Goal: Transaction & Acquisition: Purchase product/service

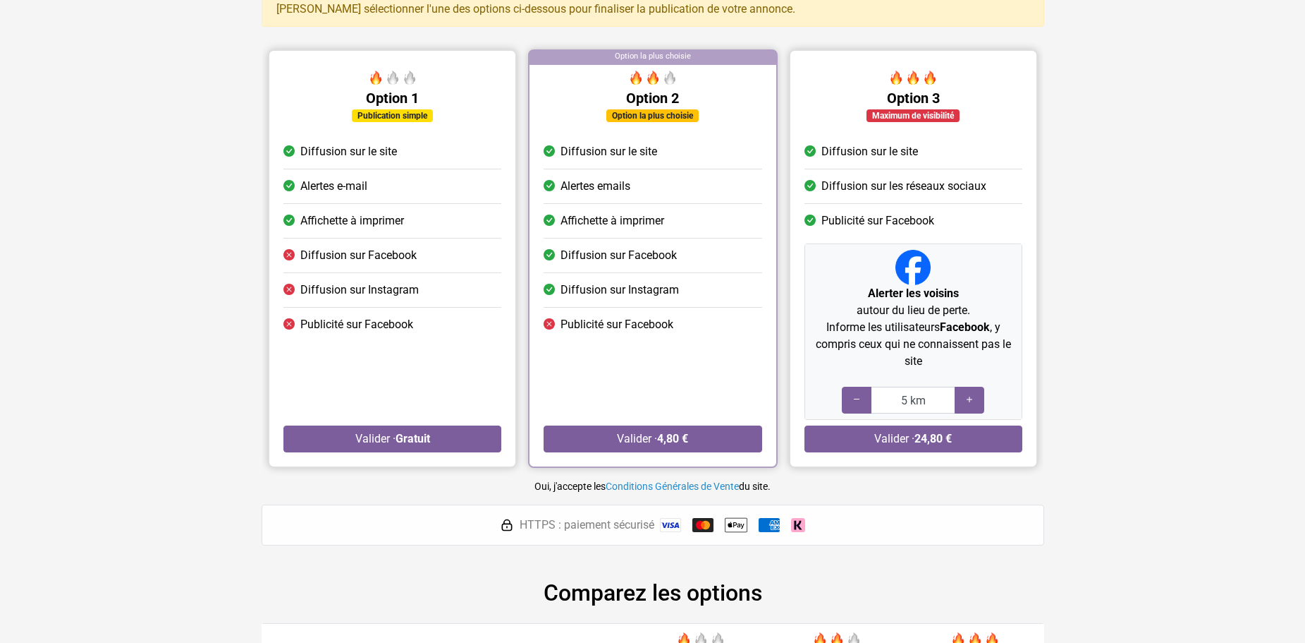
scroll to position [141, 0]
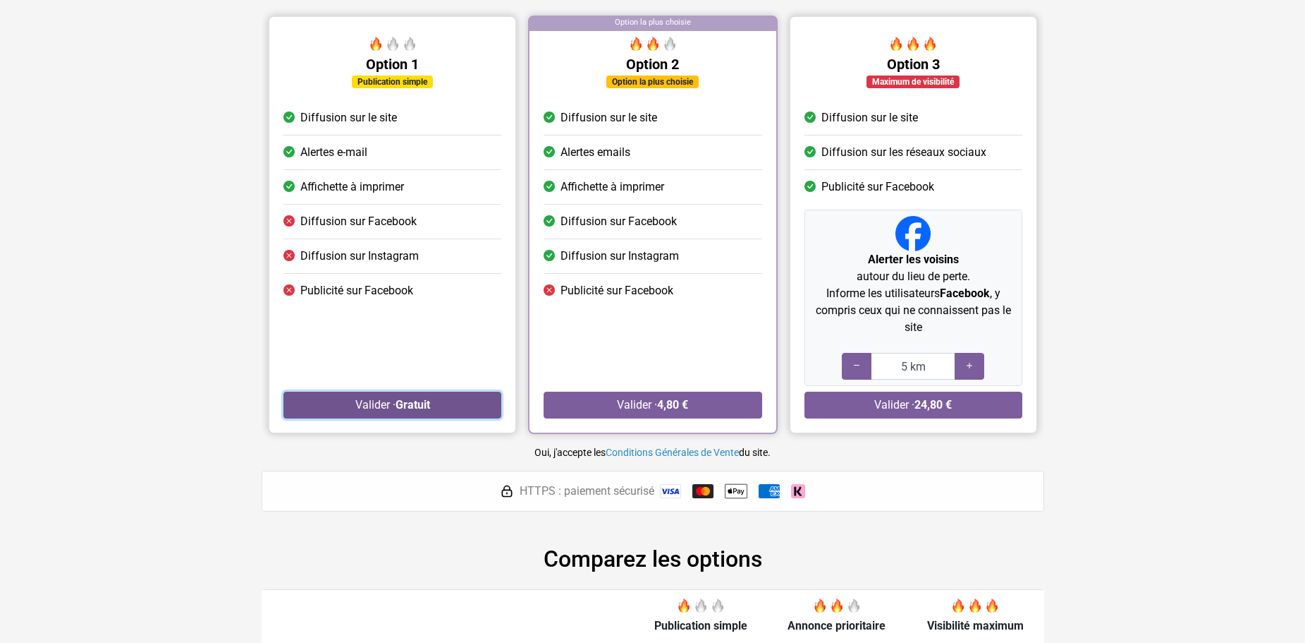
click at [411, 406] on strong "Gratuit" at bounding box center [412, 404] width 35 height 13
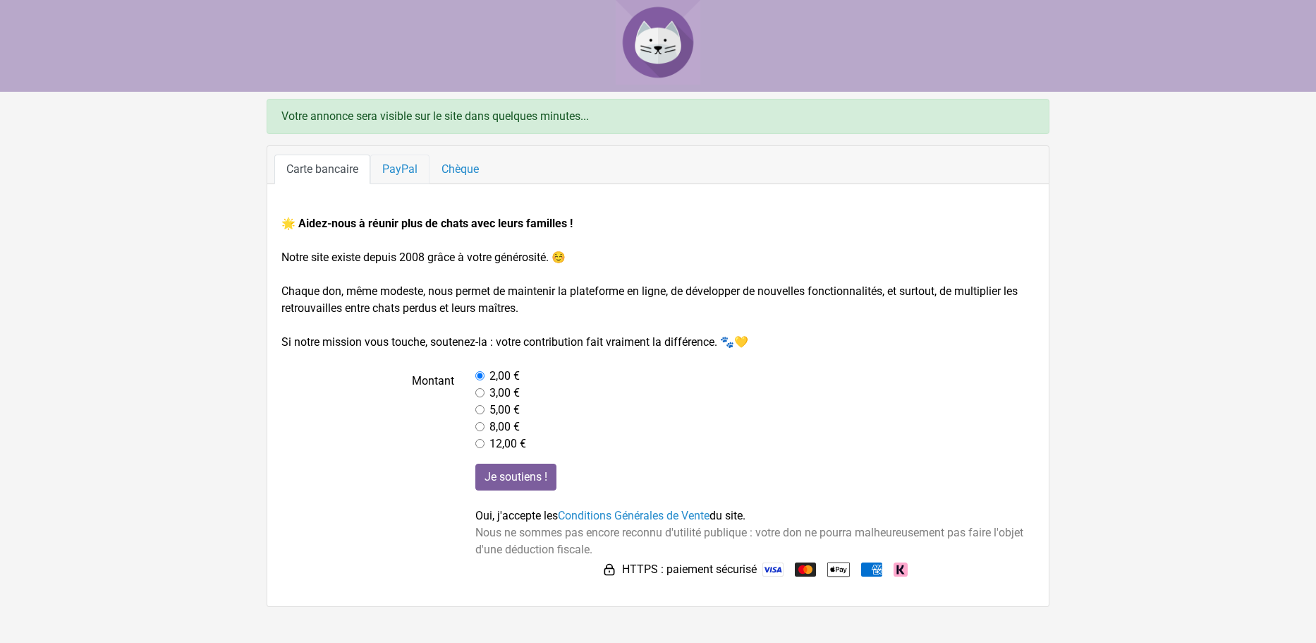
click at [391, 177] on link "PayPal" at bounding box center [399, 169] width 59 height 30
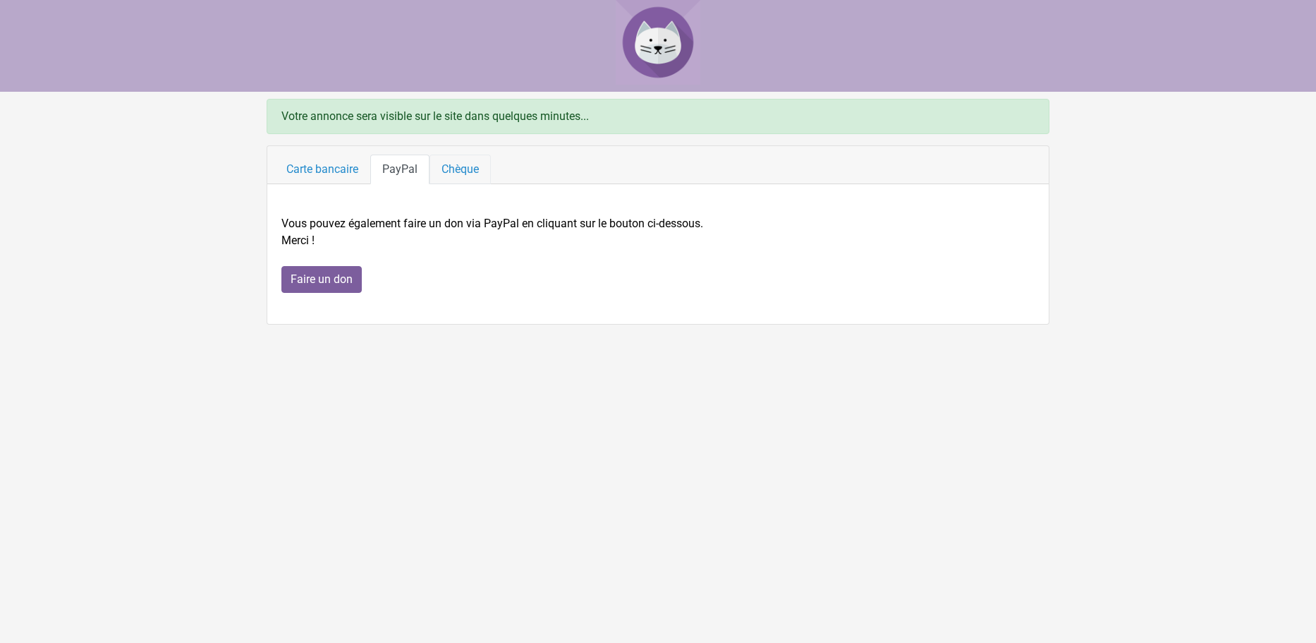
click at [452, 173] on link "Chèque" at bounding box center [460, 169] width 61 height 30
click at [398, 167] on link "PayPal" at bounding box center [399, 169] width 59 height 30
click at [339, 166] on link "Carte bancaire" at bounding box center [322, 169] width 96 height 30
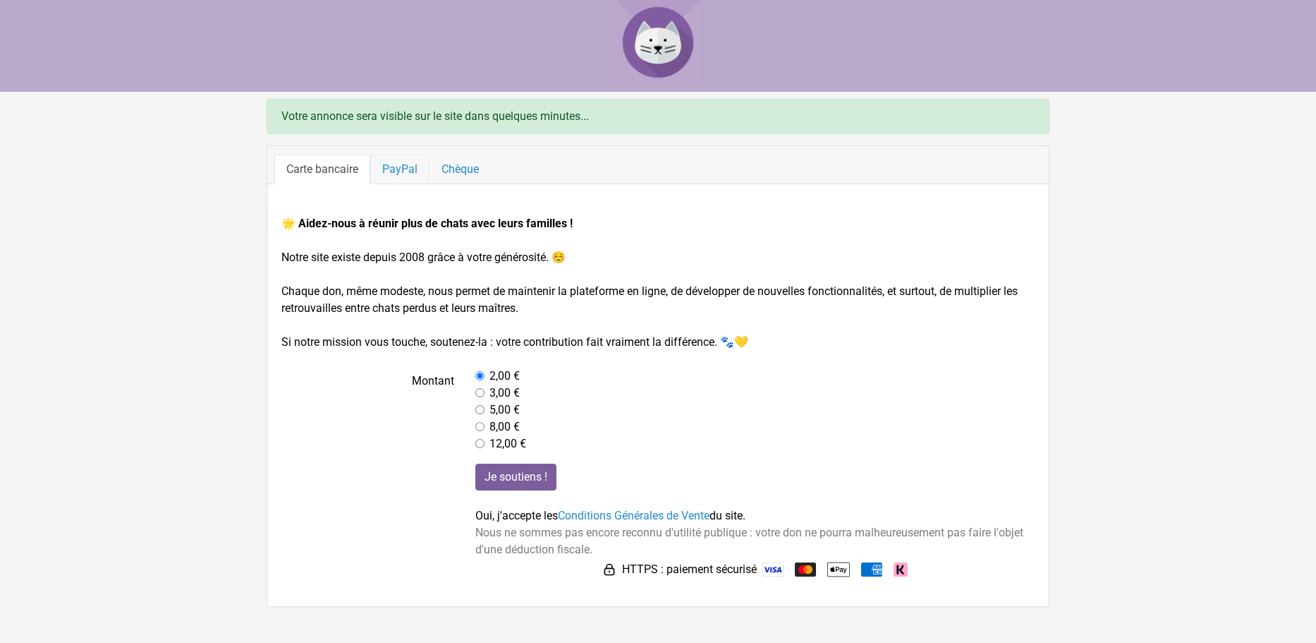
click at [398, 170] on link "PayPal" at bounding box center [399, 169] width 59 height 30
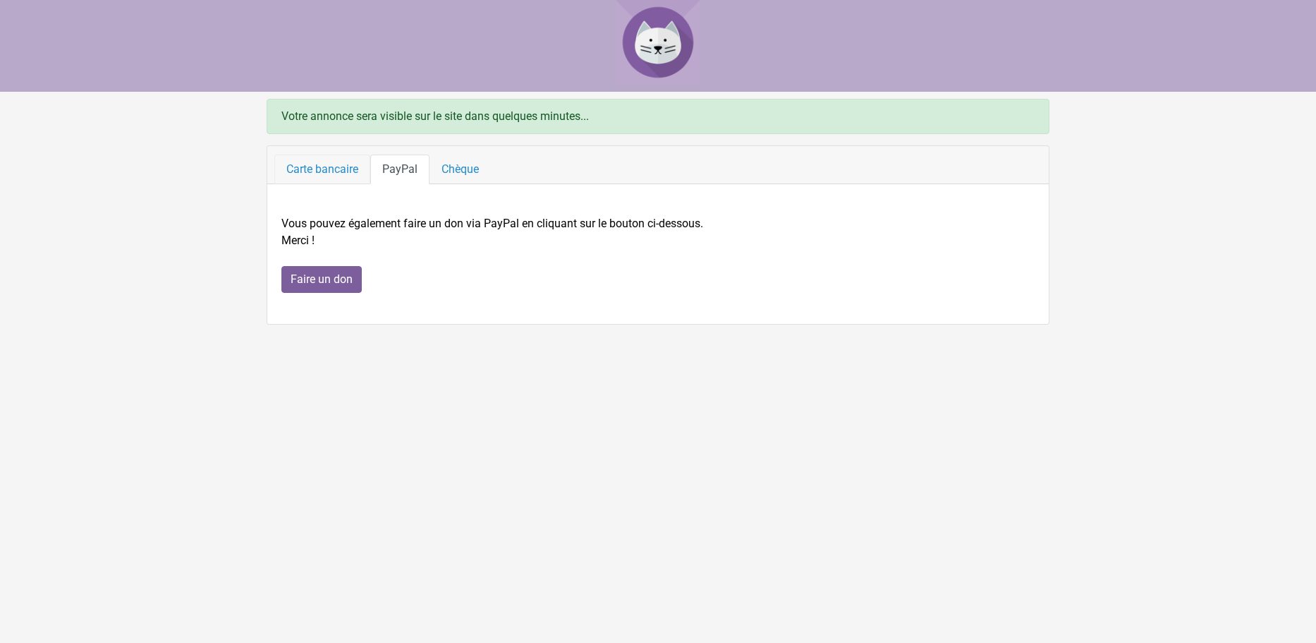
click at [322, 159] on link "Carte bancaire" at bounding box center [322, 169] width 96 height 30
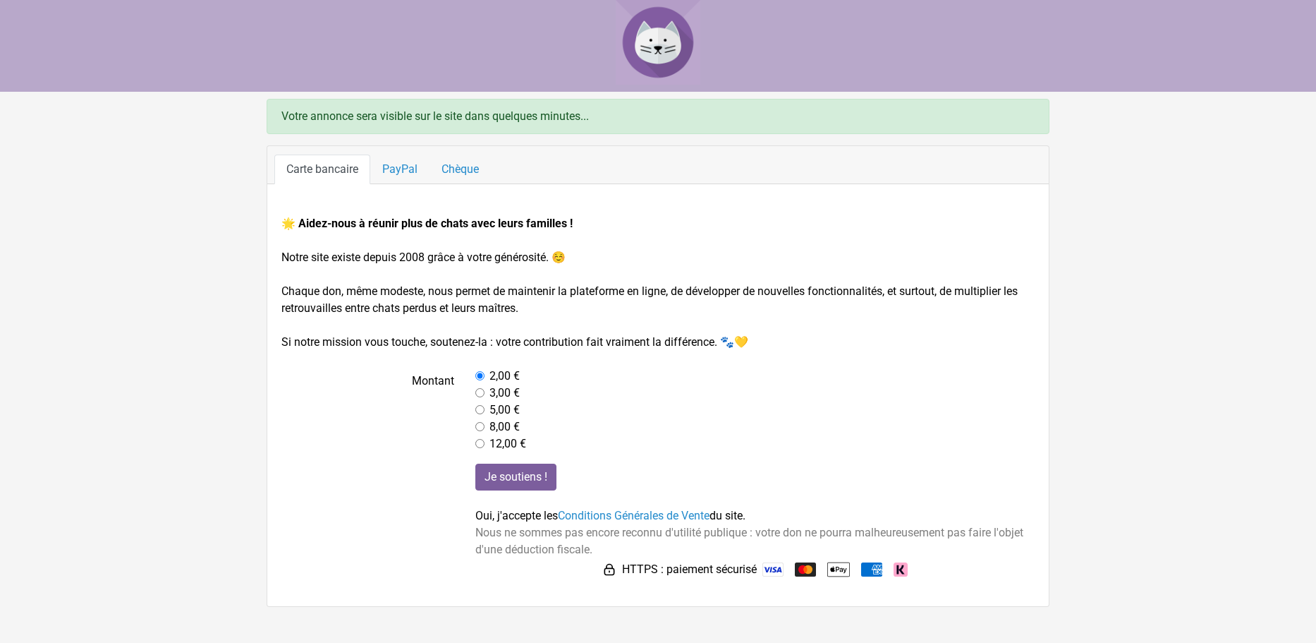
click at [516, 463] on form "🌟 Aidez-nous à réunir plus de chats avec leurs familles ! Notre site existe dep…" at bounding box center [657, 397] width 753 height 365
click at [526, 482] on input "Je soutiens !" at bounding box center [515, 476] width 81 height 27
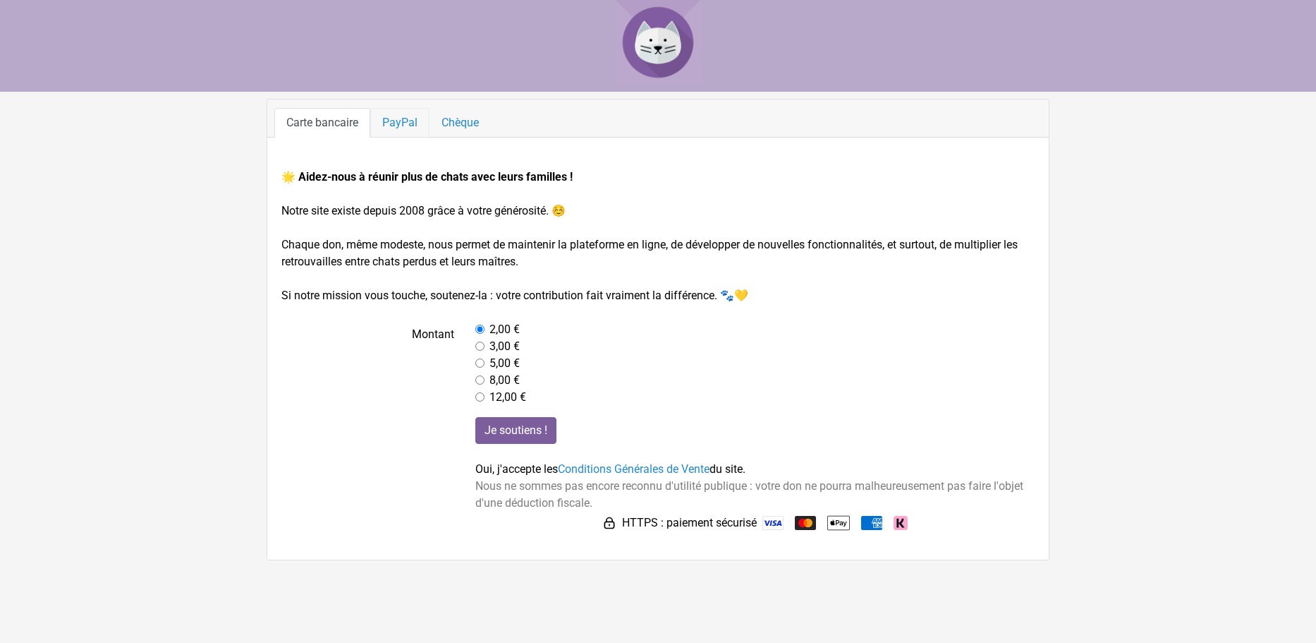
click at [407, 120] on link "PayPal" at bounding box center [399, 123] width 59 height 30
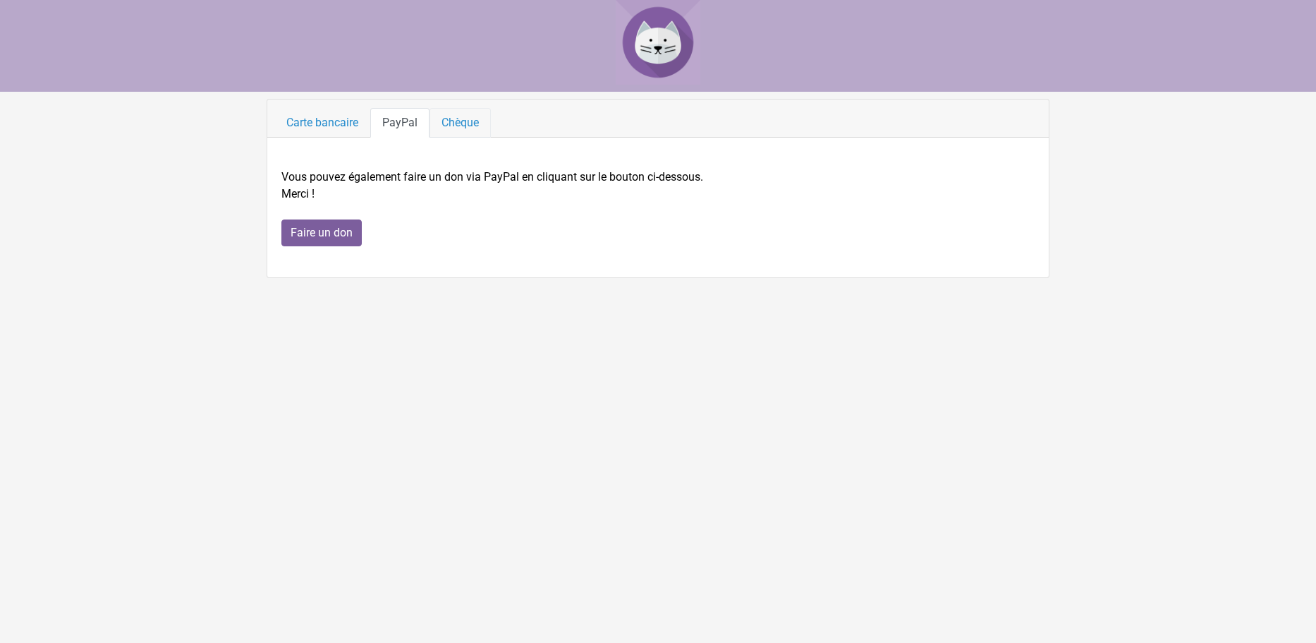
click at [459, 120] on link "Chèque" at bounding box center [460, 123] width 61 height 30
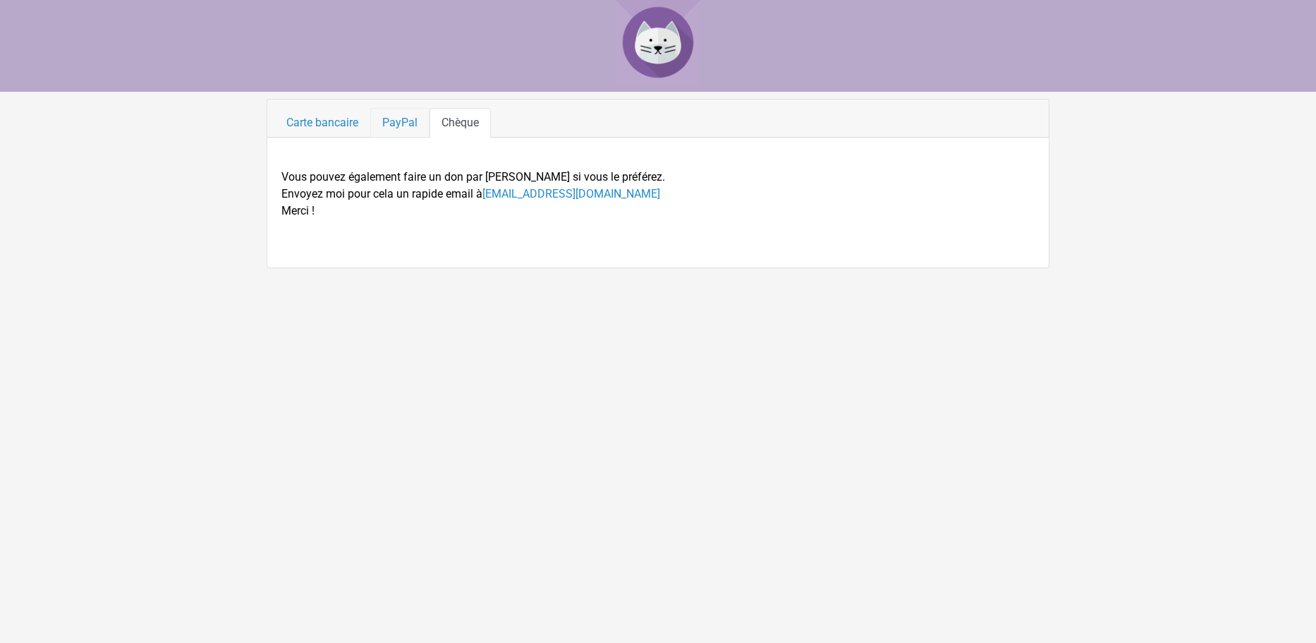
click at [375, 117] on link "PayPal" at bounding box center [399, 123] width 59 height 30
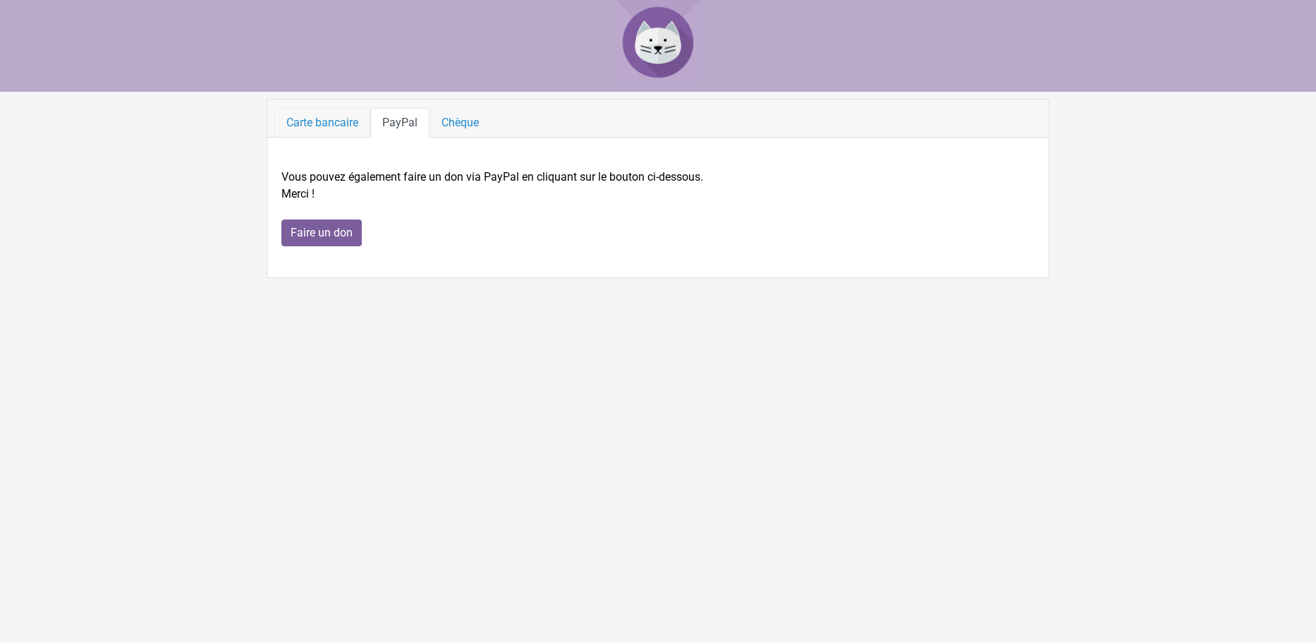
click at [320, 117] on link "Carte bancaire" at bounding box center [322, 123] width 96 height 30
